Goal: Task Accomplishment & Management: Use online tool/utility

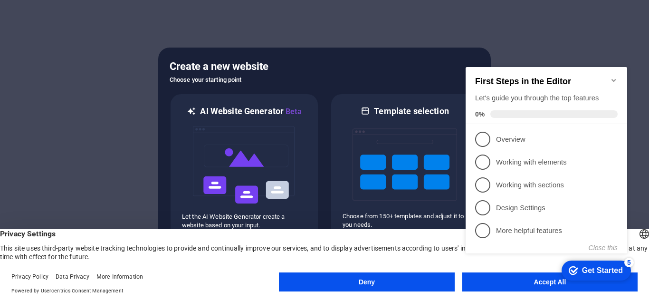
click at [610, 82] on h2 "First Steps in the Editor" at bounding box center [546, 81] width 142 height 10
click at [612, 79] on icon "Minimize checklist" at bounding box center [614, 80] width 8 height 8
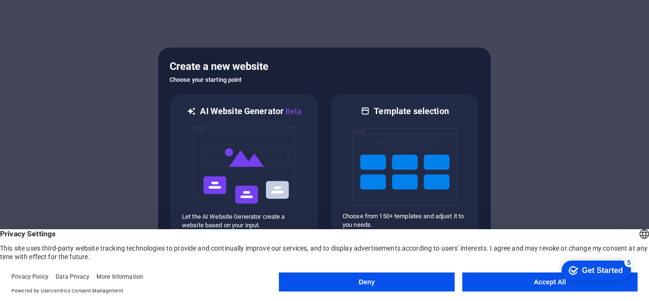
click at [569, 216] on div at bounding box center [324, 150] width 649 height 301
click at [533, 283] on button "Accept All" at bounding box center [549, 281] width 175 height 19
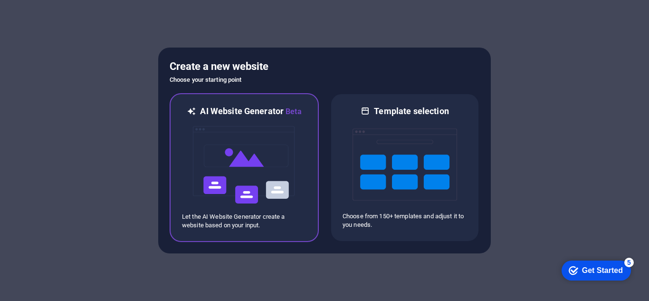
click at [299, 176] on div at bounding box center [244, 164] width 124 height 95
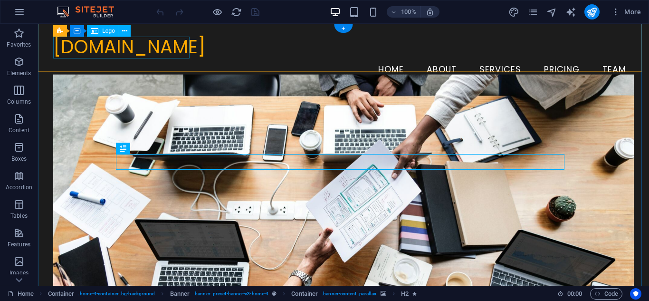
click at [153, 52] on div "[DOMAIN_NAME]" at bounding box center [343, 47] width 580 height 22
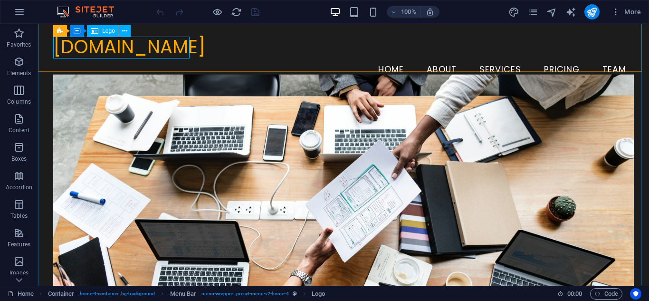
click at [108, 29] on span "Logo" at bounding box center [108, 31] width 13 height 6
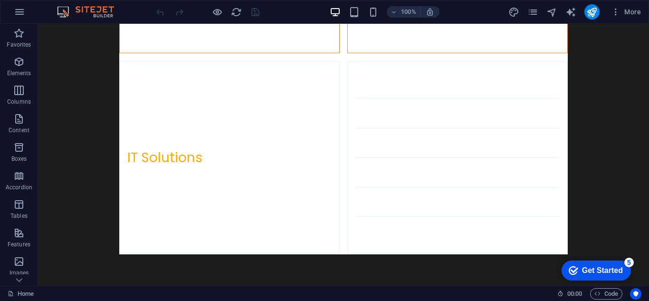
click at [594, 266] on div "Get Started" at bounding box center [602, 270] width 41 height 9
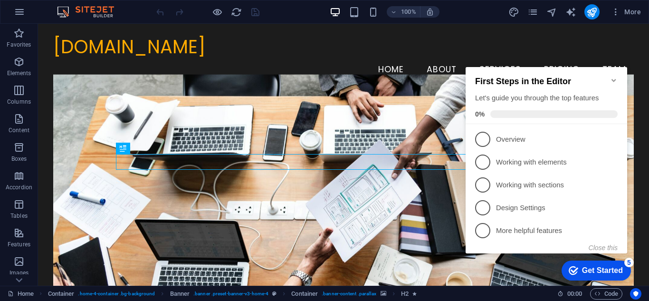
click at [615, 77] on icon "Minimize checklist" at bounding box center [614, 80] width 8 height 8
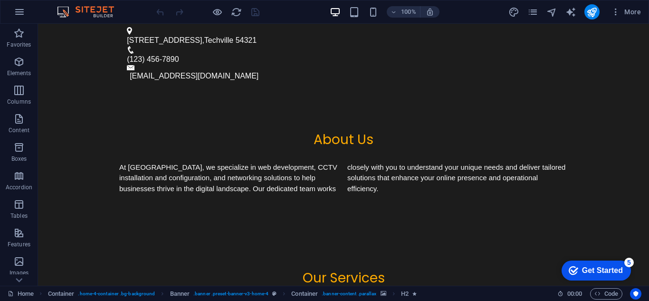
scroll to position [516, 0]
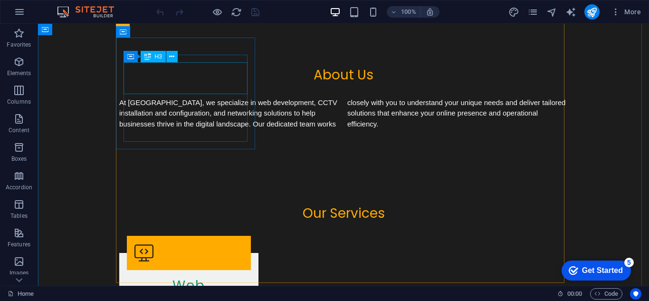
click at [171, 277] on div "Web Development" at bounding box center [189, 293] width 124 height 32
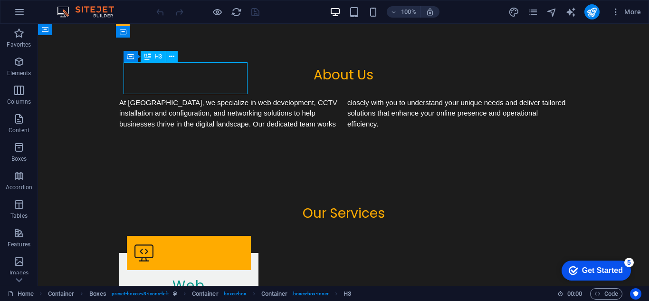
click at [171, 277] on div "Web Development" at bounding box center [189, 293] width 124 height 32
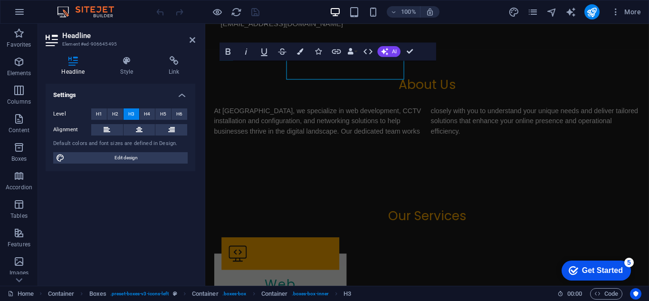
click at [171, 70] on h4 "Link" at bounding box center [174, 66] width 42 height 20
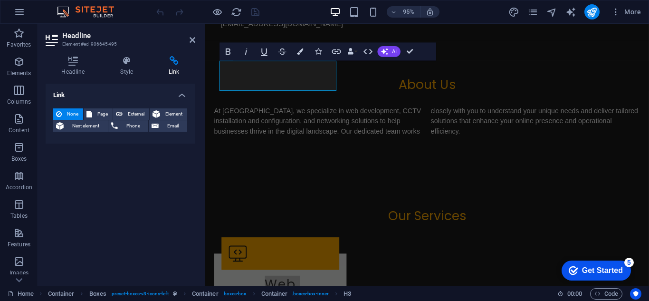
scroll to position [527, 0]
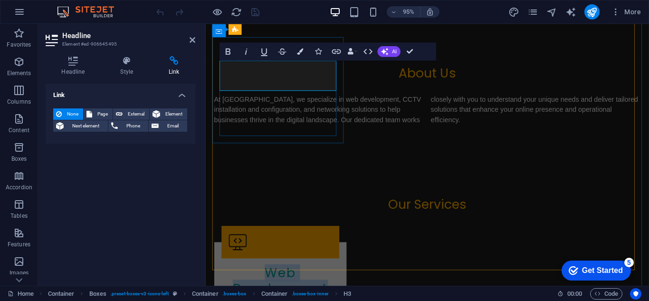
copy h3 "Web Development"
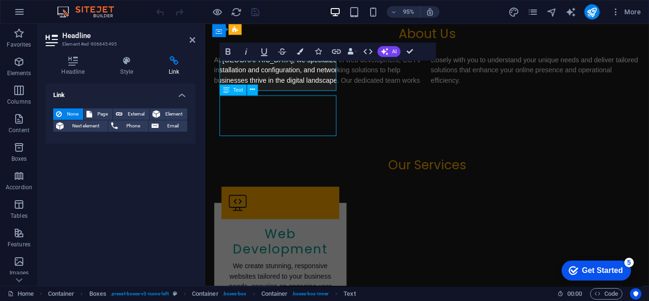
scroll to position [516, 0]
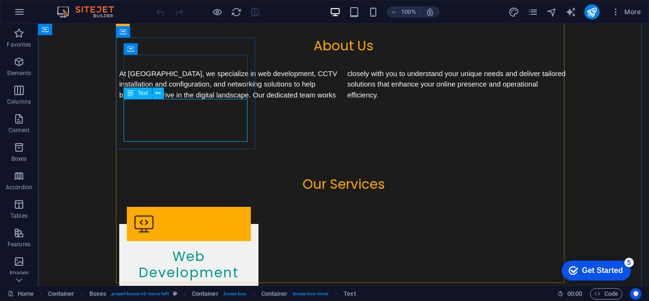
click at [179, 285] on div "We create stunning, responsive websites tailored to your business needs, ensuri…" at bounding box center [189, 306] width 124 height 43
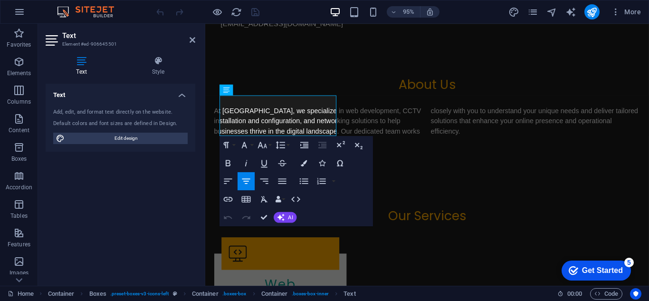
scroll to position [527, 0]
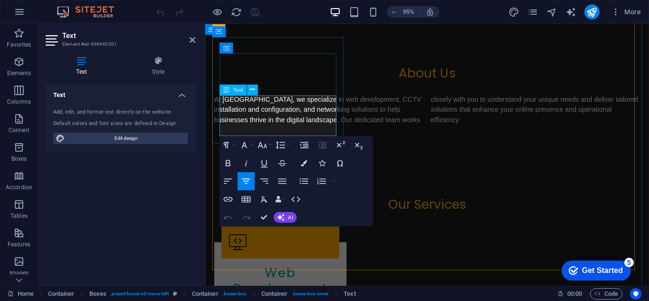
copy p "We create stunning, responsive websites tailored to your business needs, ensuri…"
click at [286, 278] on div "Web Development" at bounding box center [284, 294] width 124 height 32
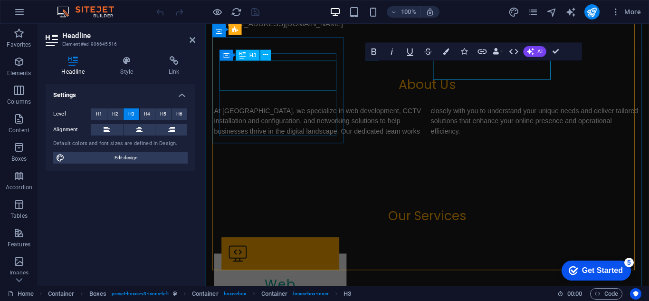
click at [286, 290] on div "Web Development" at bounding box center [284, 306] width 124 height 32
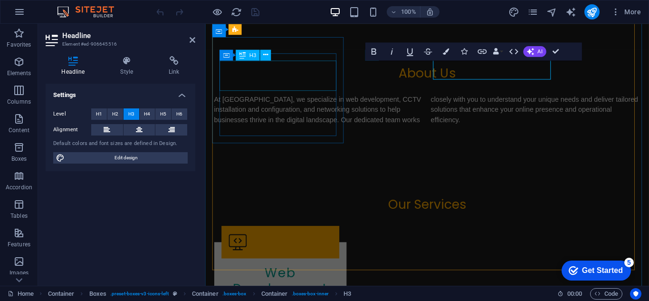
click at [284, 278] on div "Web Development" at bounding box center [284, 294] width 124 height 32
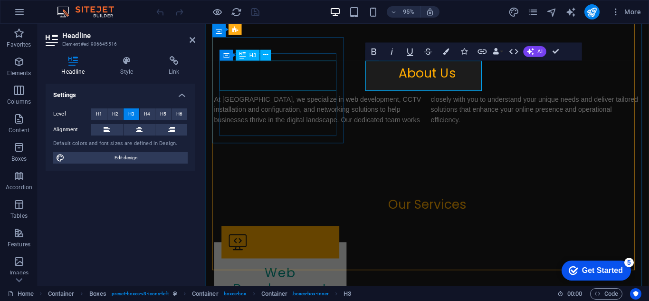
click at [258, 278] on div "Web Development" at bounding box center [284, 294] width 124 height 32
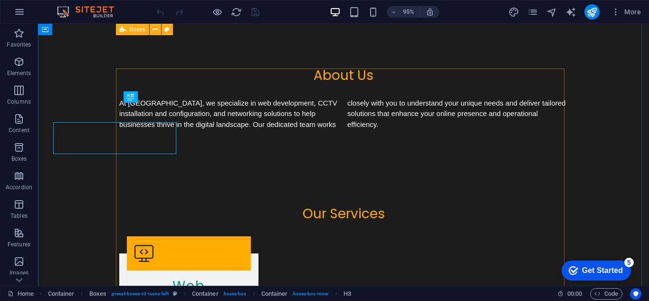
scroll to position [516, 0]
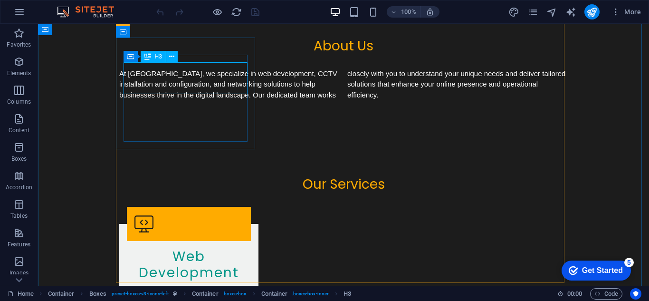
click at [180, 248] on div "Web Development" at bounding box center [189, 264] width 124 height 32
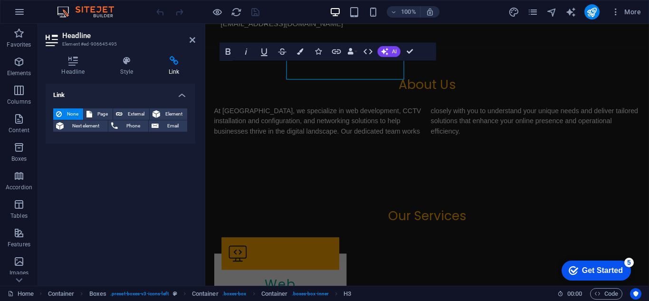
scroll to position [527, 0]
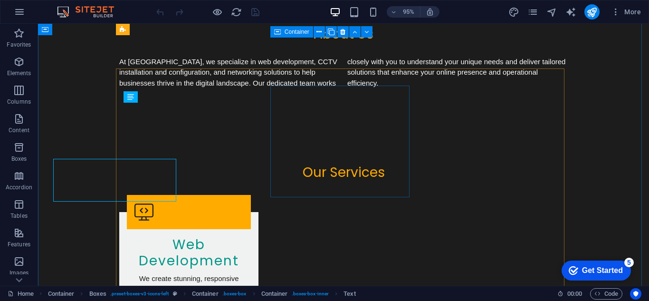
scroll to position [516, 0]
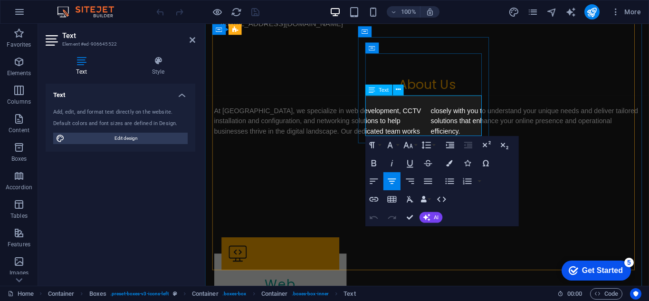
scroll to position [527, 0]
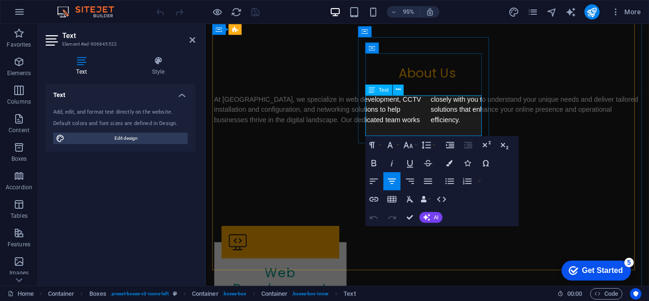
copy p "Our CCTV installation services provide you with a sense of security through adv…"
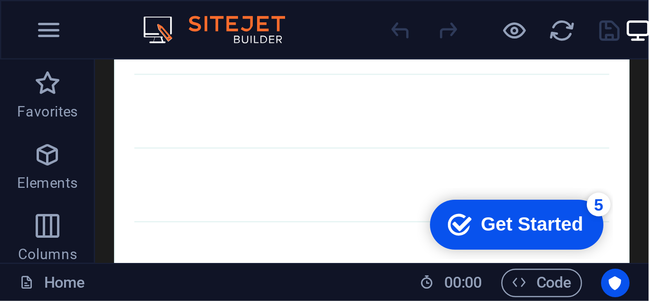
scroll to position [1610, 0]
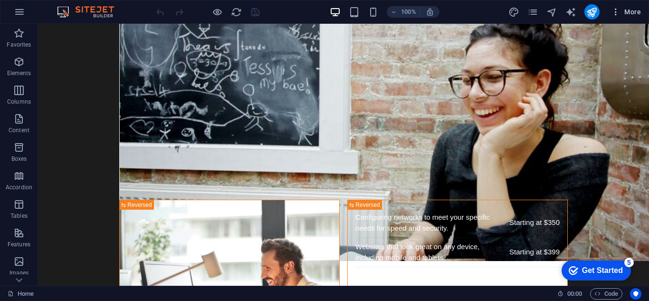
click at [613, 12] on icon "button" at bounding box center [615, 11] width 9 height 9
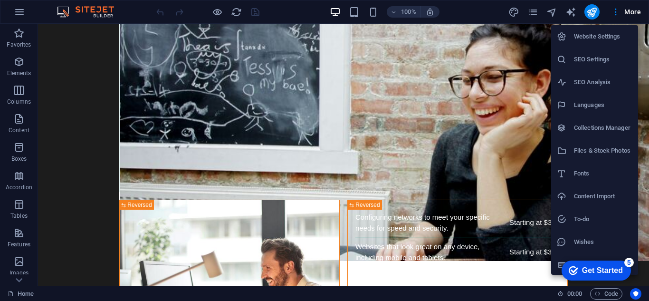
scroll to position [1, 0]
click at [631, 17] on div at bounding box center [324, 150] width 649 height 301
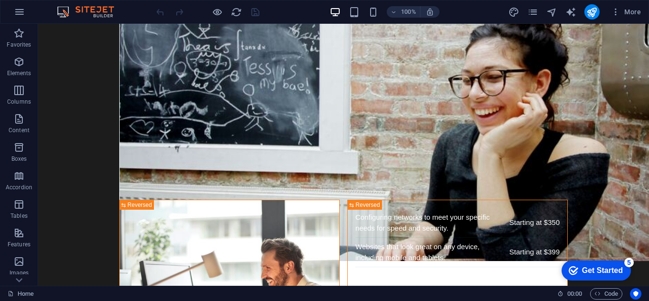
click at [631, 13] on span "More" at bounding box center [626, 11] width 30 height 9
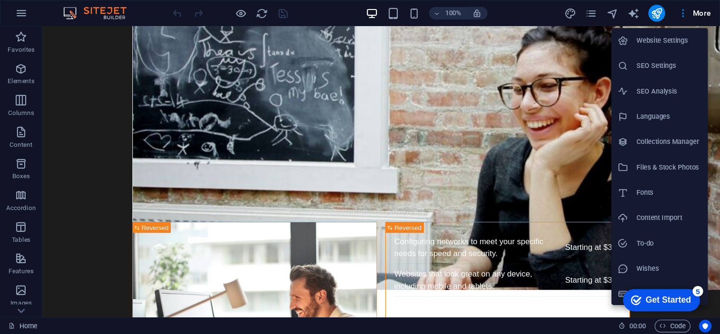
scroll to position [1610, 0]
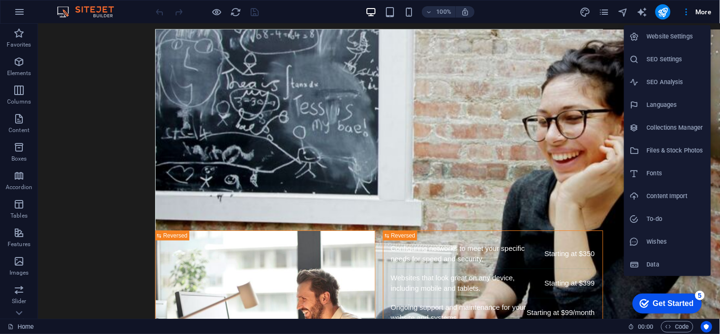
click at [543, 13] on div at bounding box center [360, 167] width 720 height 334
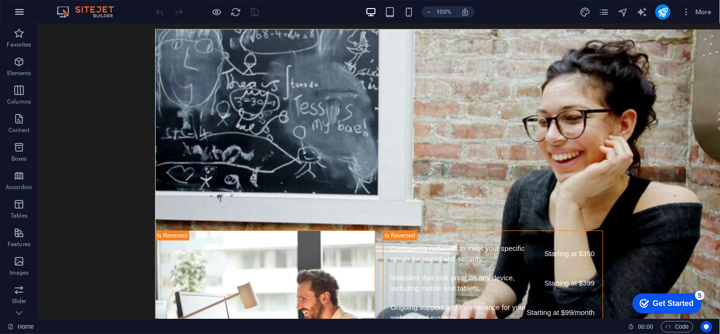
click at [21, 11] on icon "button" at bounding box center [19, 11] width 11 height 11
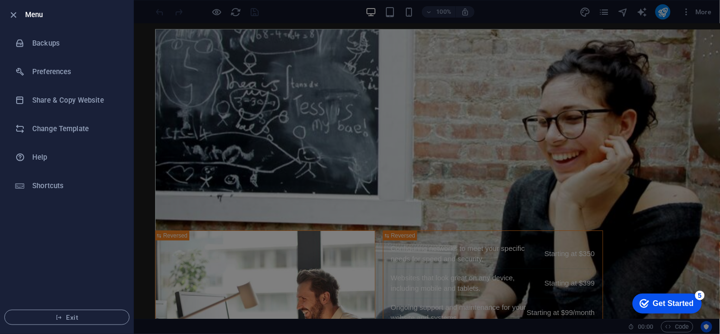
drag, startPoint x: 714, startPoint y: 247, endPoint x: 713, endPoint y: 289, distance: 41.3
click at [648, 288] on div at bounding box center [360, 167] width 720 height 334
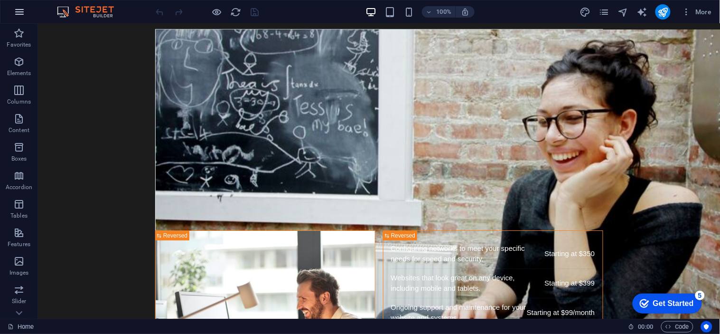
click at [17, 15] on icon "button" at bounding box center [19, 11] width 11 height 11
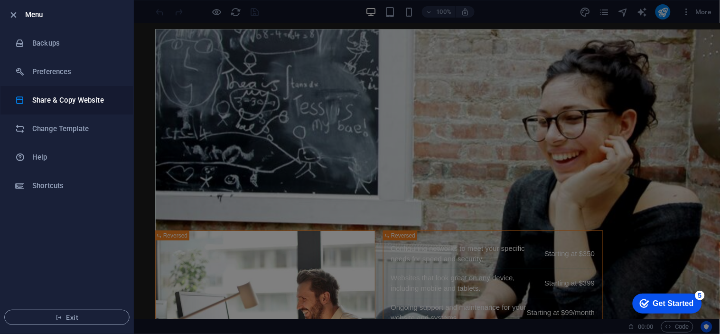
click at [38, 102] on h6 "Share & Copy Website" at bounding box center [76, 99] width 88 height 11
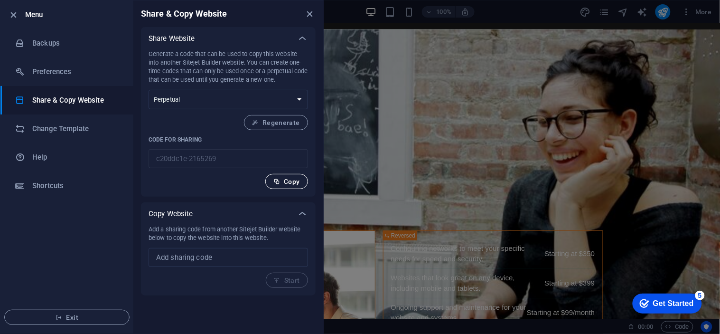
click at [284, 182] on span "Copy" at bounding box center [286, 182] width 27 height 8
click at [79, 95] on h6 "Share & Copy Website" at bounding box center [76, 99] width 88 height 11
click at [51, 79] on li "Preferences" at bounding box center [66, 71] width 133 height 28
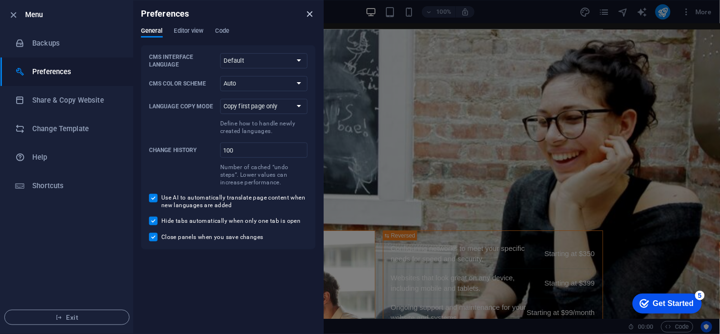
click at [311, 12] on icon "close" at bounding box center [310, 14] width 11 height 11
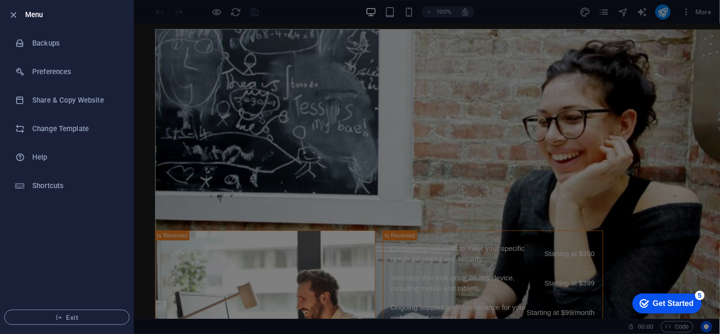
click at [305, 13] on div at bounding box center [360, 167] width 720 height 334
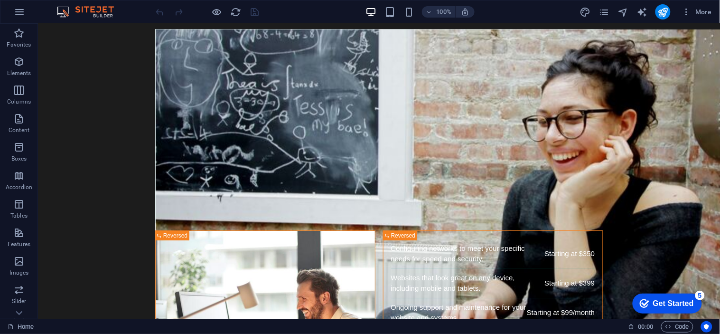
click at [250, 13] on div at bounding box center [207, 11] width 106 height 15
click at [648, 300] on div "Get Started" at bounding box center [673, 303] width 41 height 9
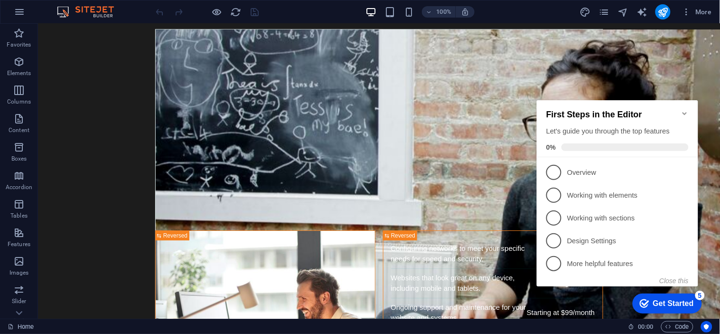
click at [648, 109] on icon "Minimize checklist" at bounding box center [685, 113] width 8 height 8
